Goal: Check status: Check status

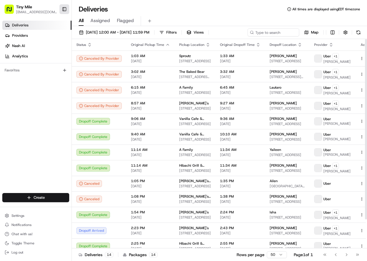
click at [65, 7] on button "Toggle Sidebar" at bounding box center [64, 9] width 10 height 10
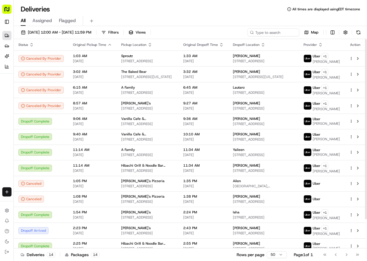
click at [107, 44] on icon "button" at bounding box center [109, 45] width 5 height 5
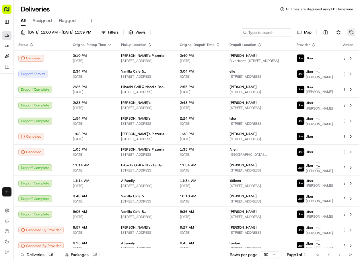
click at [352, 33] on button at bounding box center [352, 32] width 8 height 8
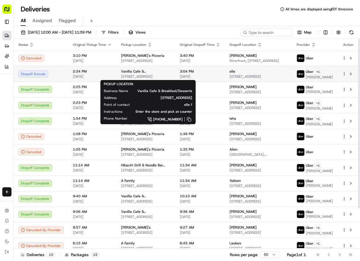
click at [171, 77] on span "[STREET_ADDRESS]" at bounding box center [146, 76] width 50 height 5
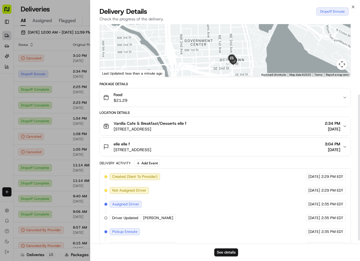
scroll to position [111, 0]
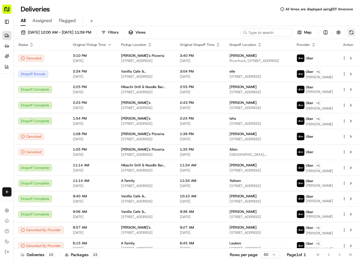
click at [354, 32] on button at bounding box center [352, 32] width 8 height 8
click at [352, 33] on button at bounding box center [352, 32] width 8 height 8
click at [353, 32] on button at bounding box center [352, 32] width 8 height 8
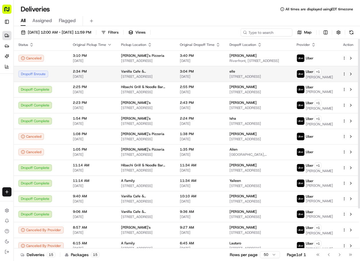
click at [288, 73] on div "elle" at bounding box center [259, 71] width 58 height 5
